Goal: Task Accomplishment & Management: Use online tool/utility

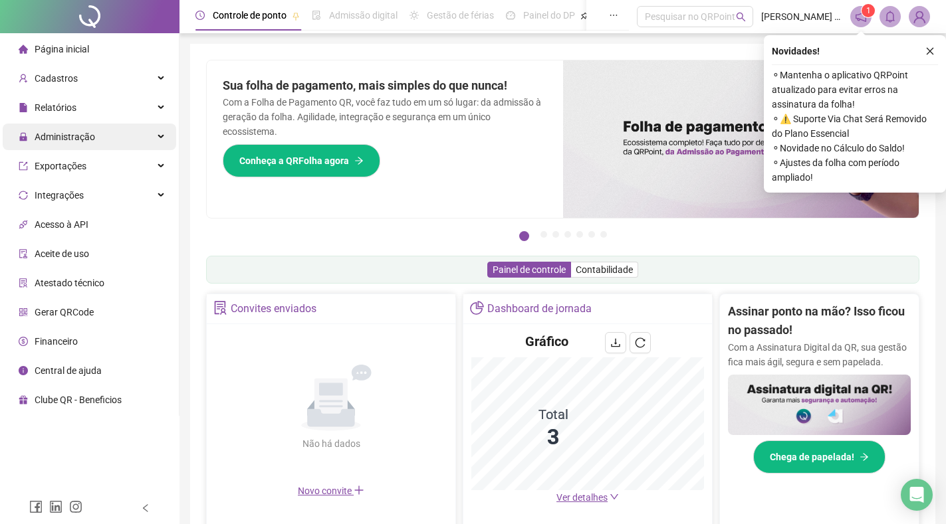
click at [87, 138] on span "Administração" at bounding box center [65, 137] width 60 height 11
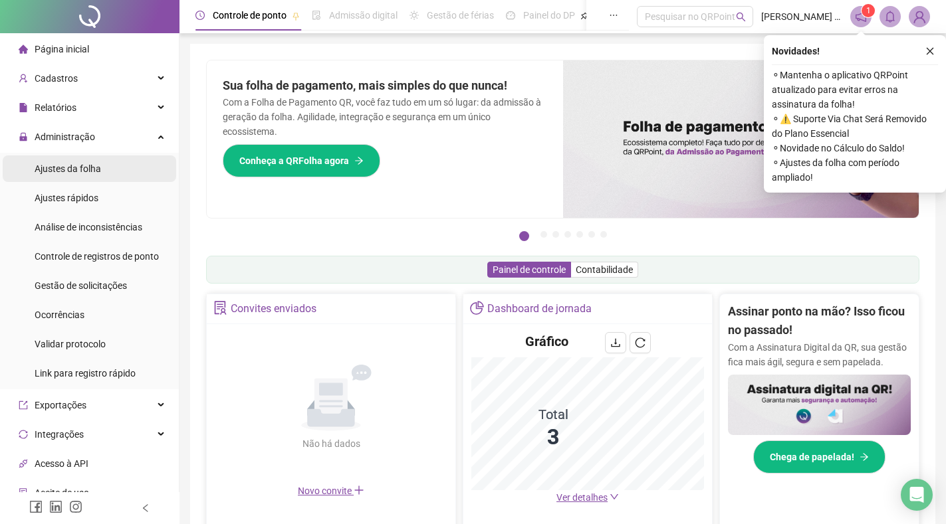
click at [65, 169] on span "Ajustes da folha" at bounding box center [68, 168] width 66 height 11
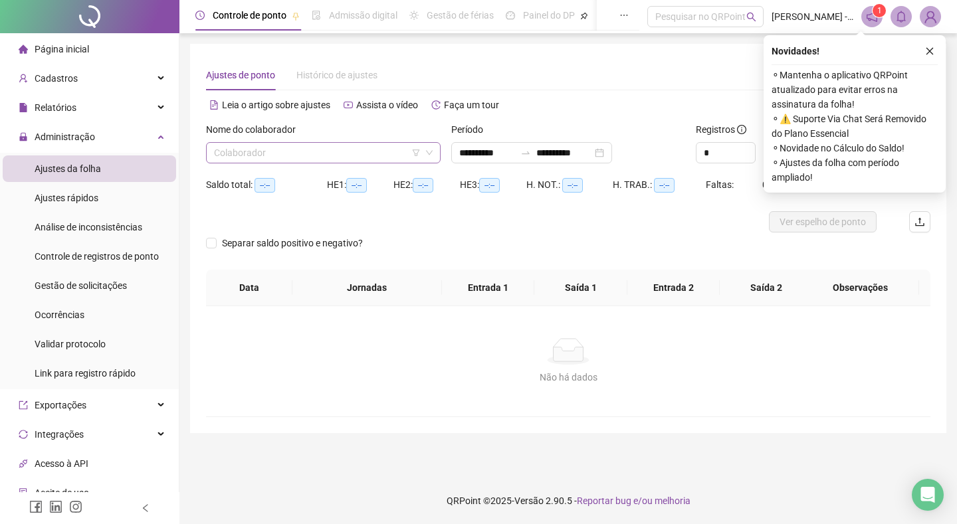
type input "**********"
click at [270, 150] on input "search" at bounding box center [317, 153] width 207 height 20
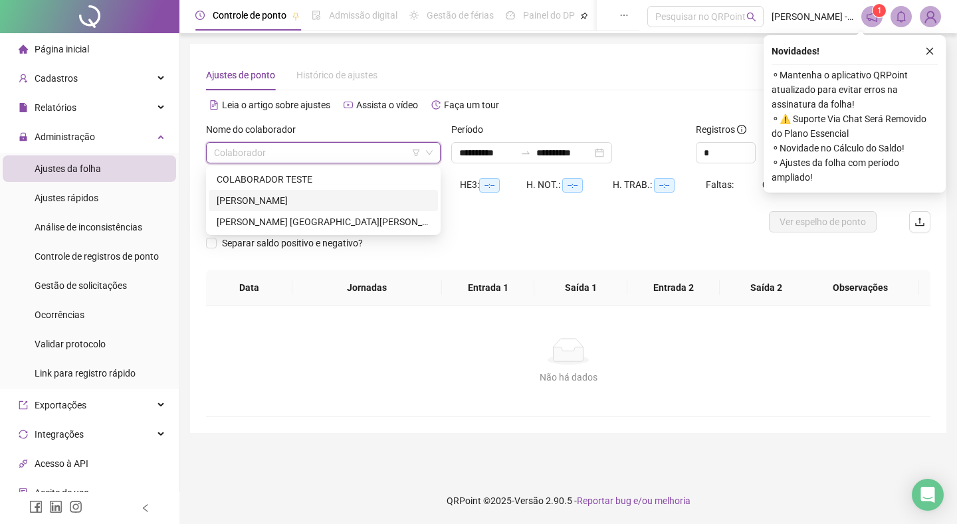
click at [275, 201] on div "[PERSON_NAME]" at bounding box center [323, 200] width 213 height 15
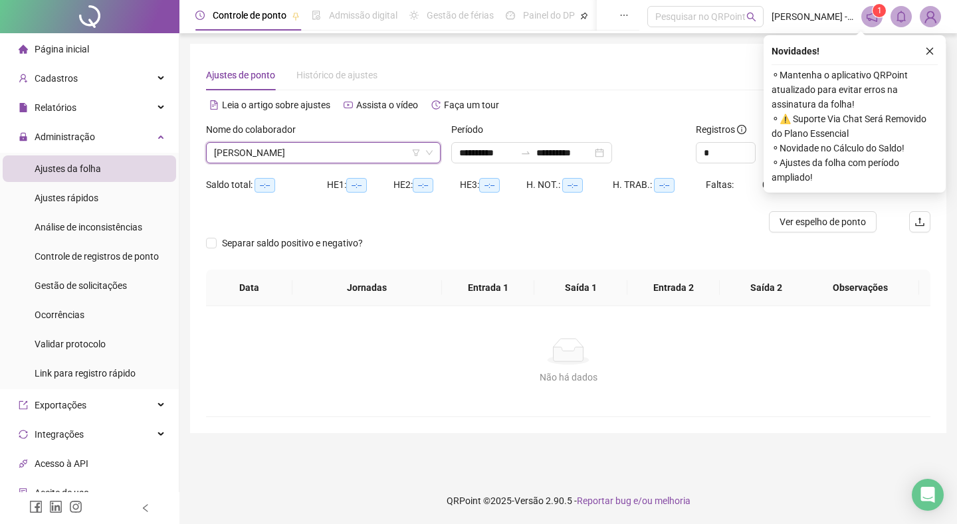
click at [627, 81] on div "Ajustes de ponto Histórico de ajustes" at bounding box center [568, 75] width 724 height 31
click at [929, 46] on button "button" at bounding box center [930, 51] width 16 height 16
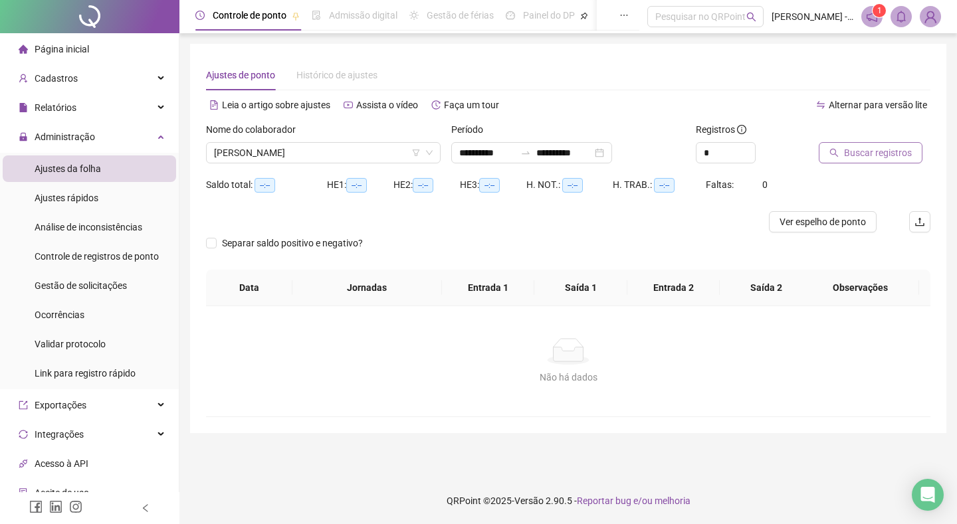
click at [883, 149] on span "Buscar registros" at bounding box center [878, 153] width 68 height 15
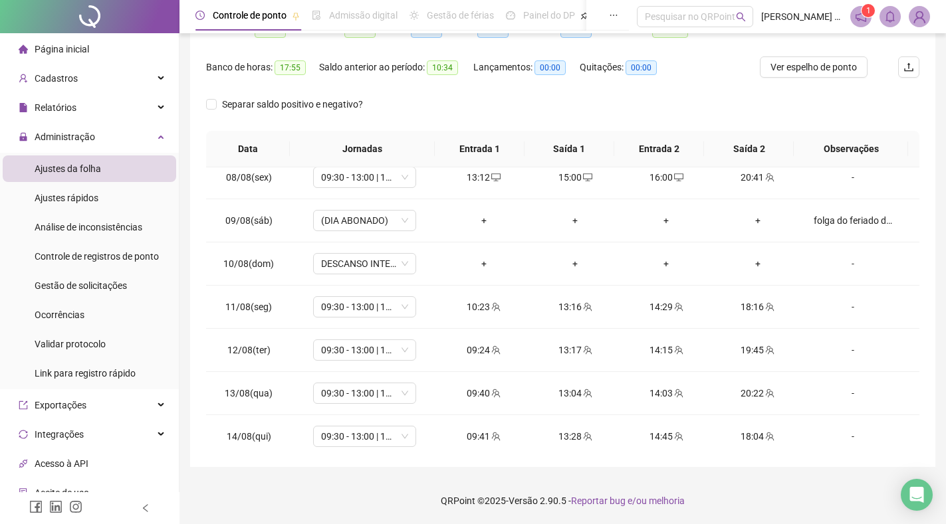
scroll to position [494, 0]
